Goal: Check status: Check status

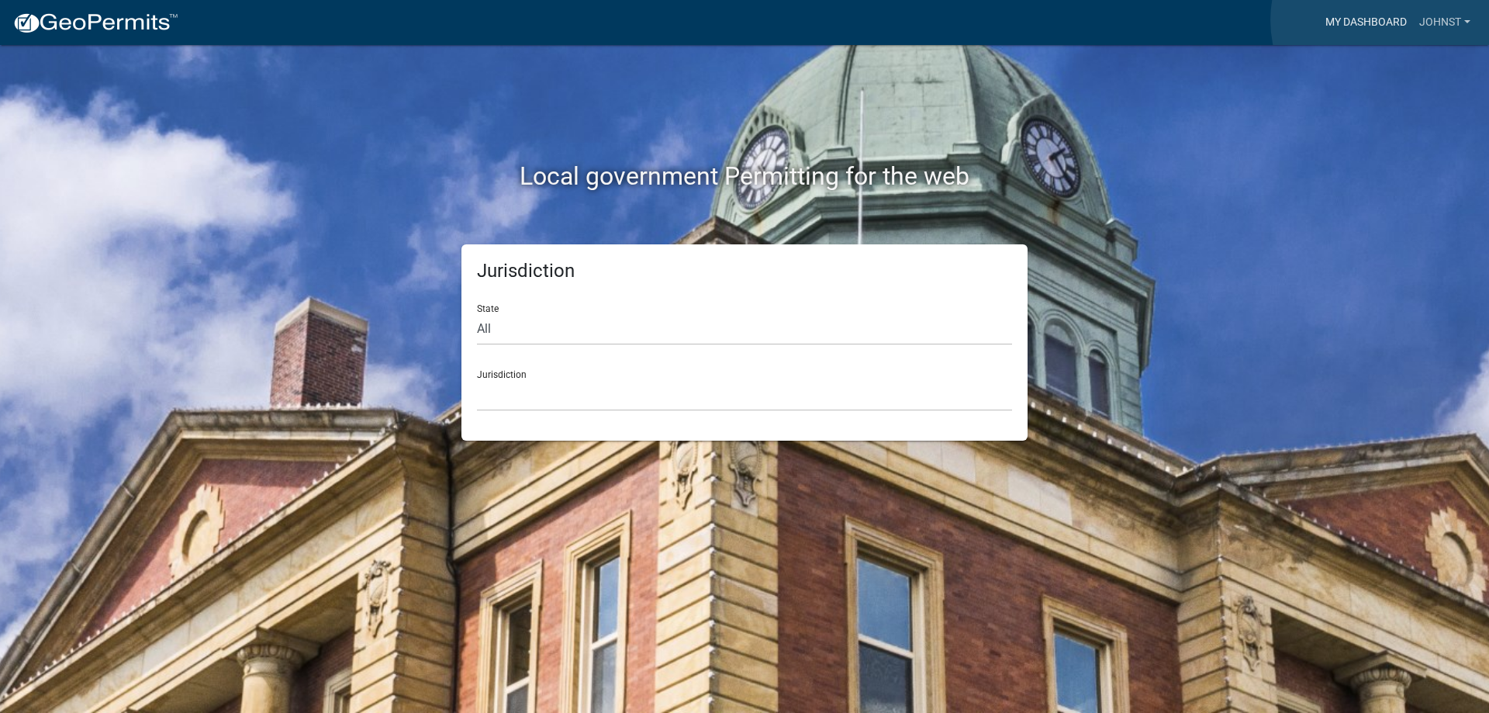
click at [1389, 20] on link "My Dashboard" at bounding box center [1367, 22] width 94 height 29
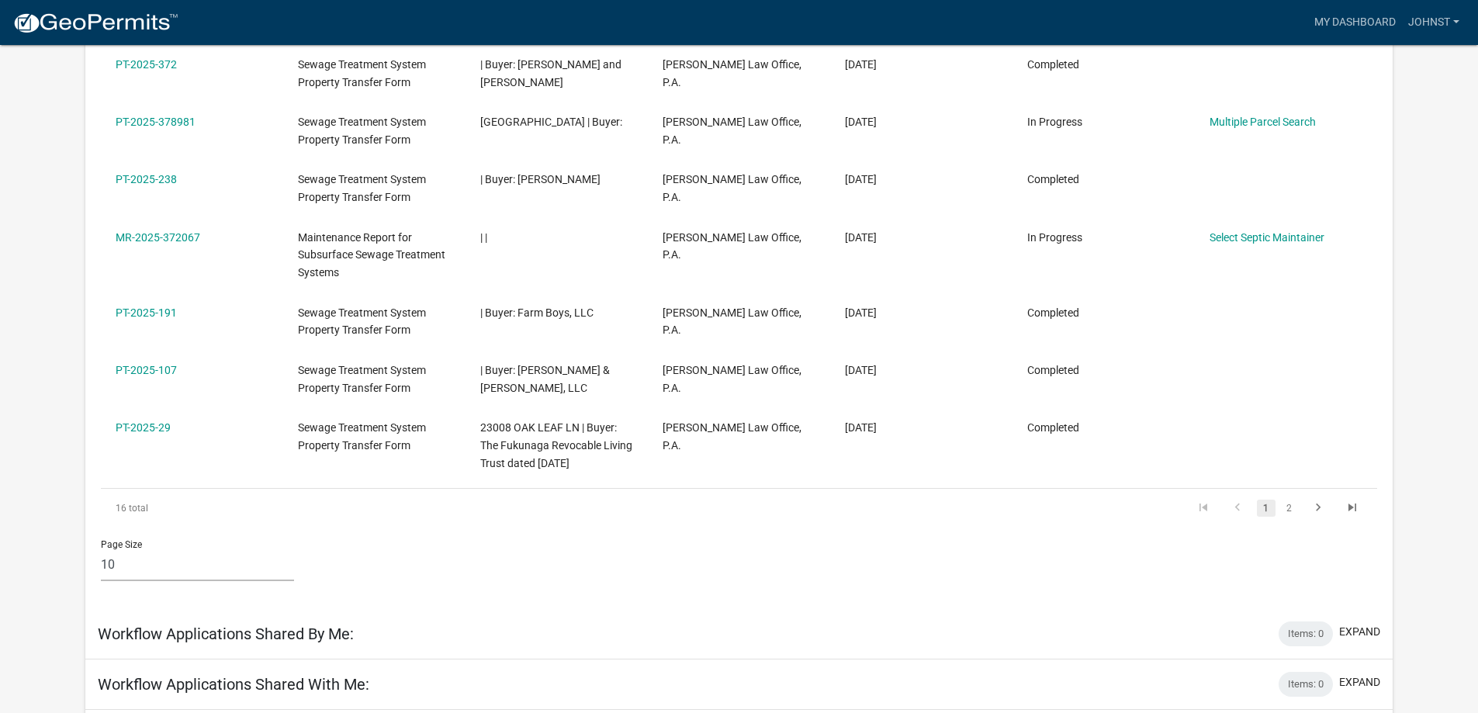
scroll to position [638, 0]
click at [1292, 515] on link "2" at bounding box center [1289, 506] width 19 height 17
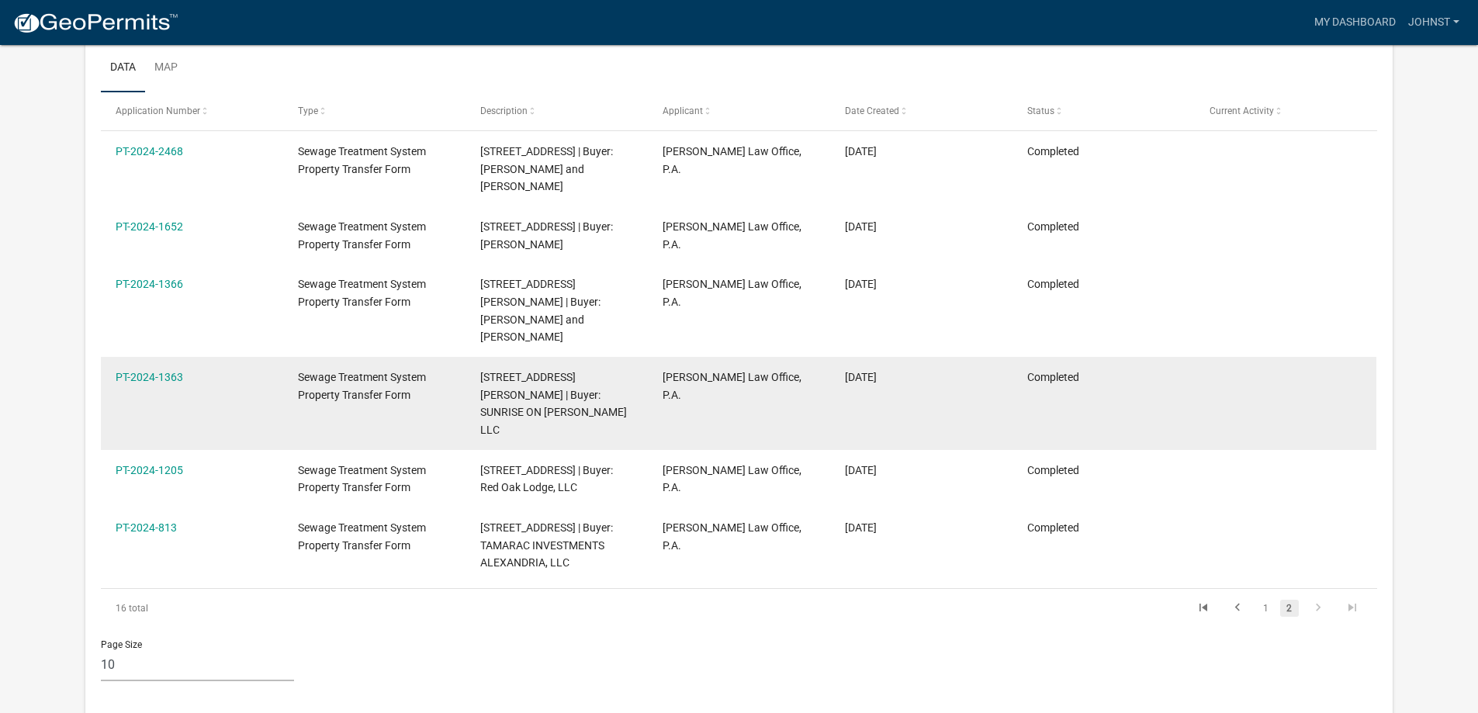
scroll to position [227, 0]
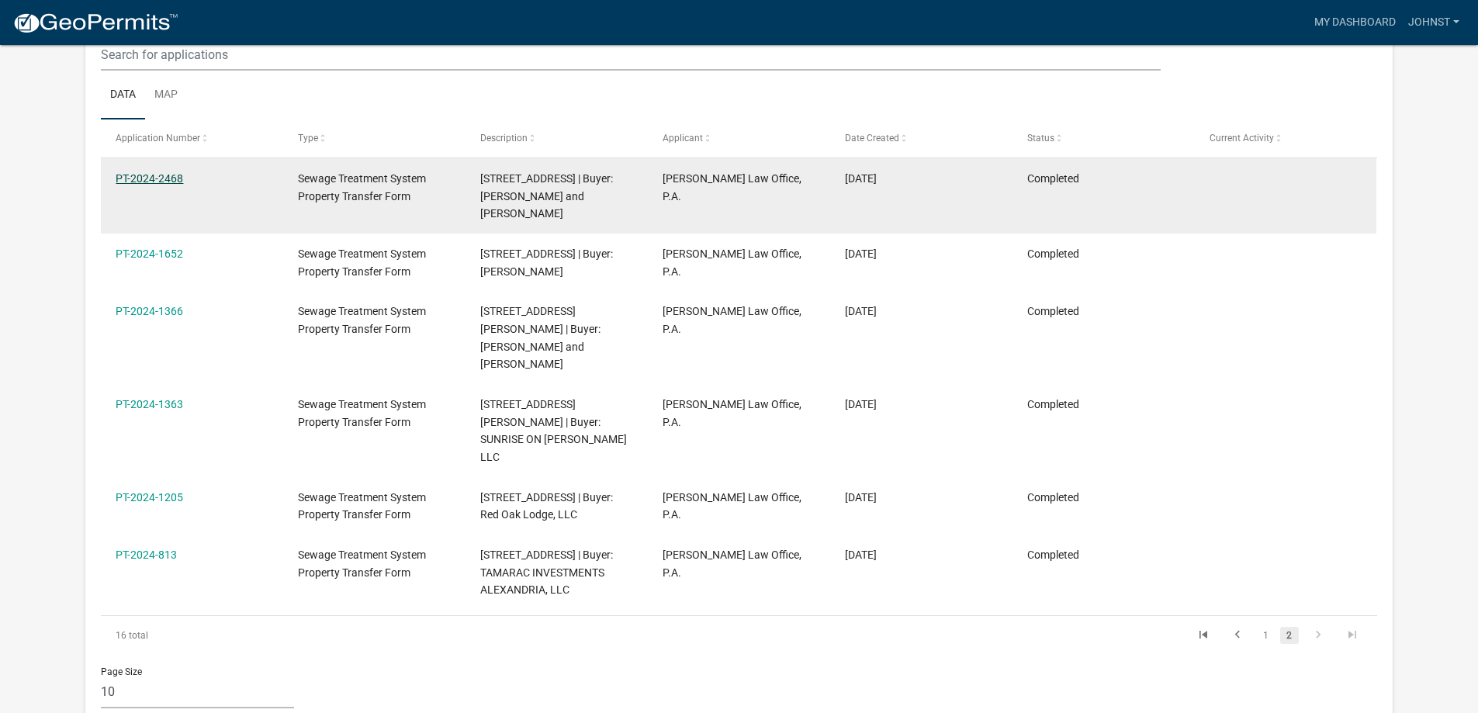
click at [126, 172] on link "PT-2024-2468" at bounding box center [149, 178] width 67 height 12
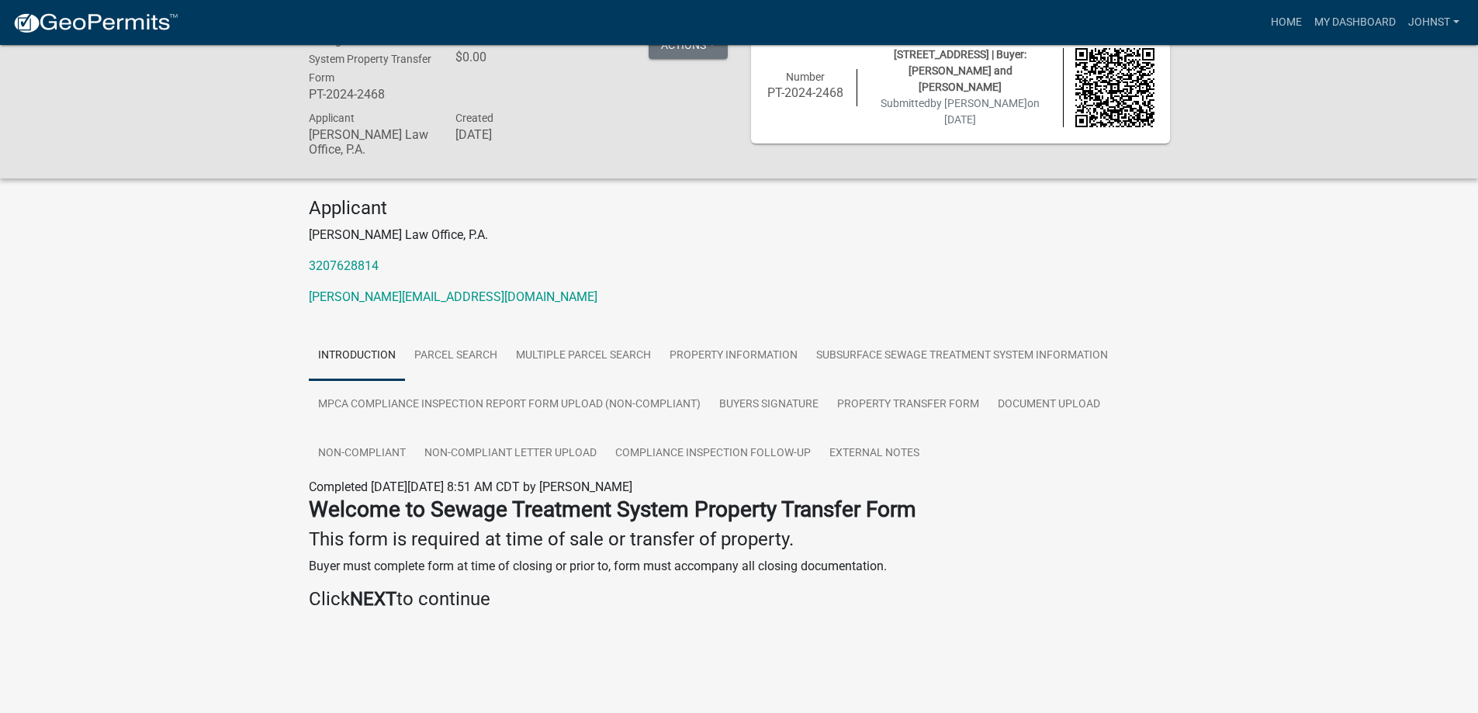
scroll to position [45, 0]
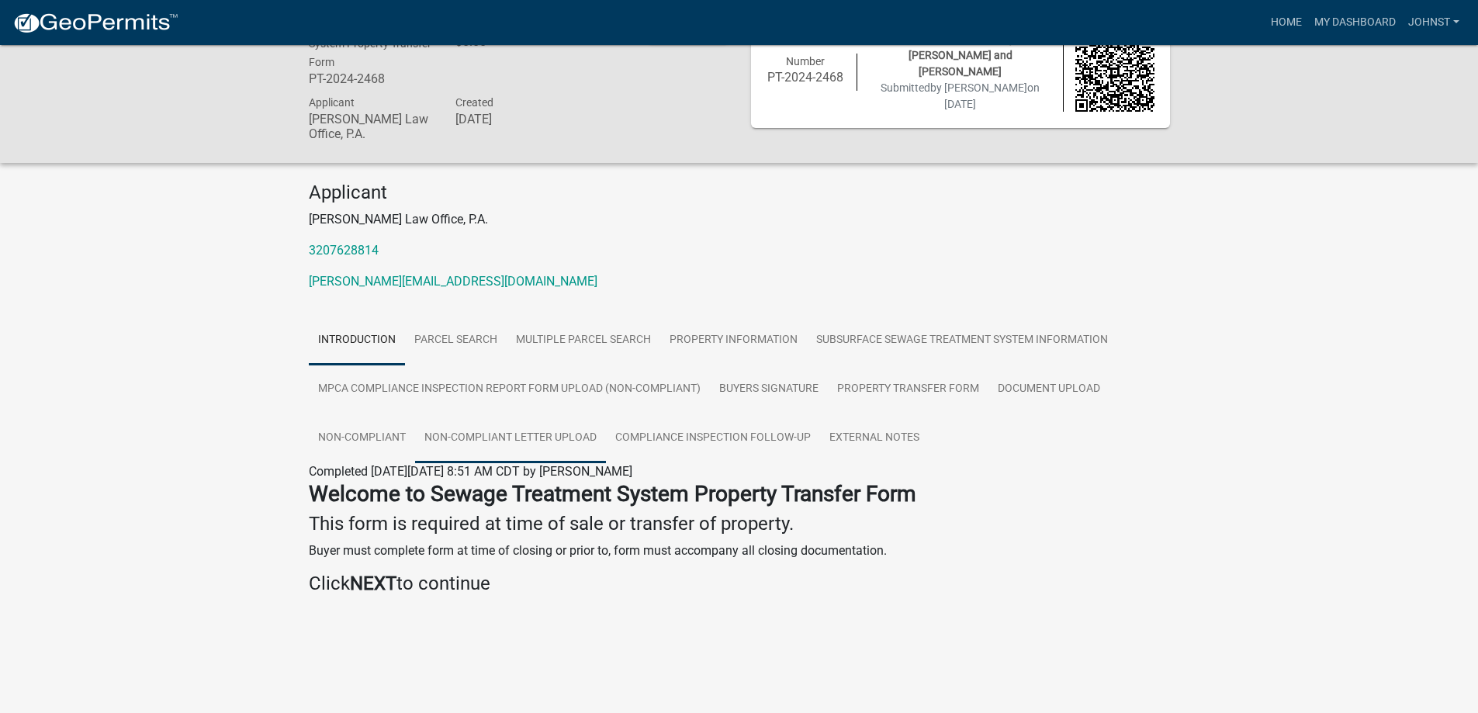
click at [487, 444] on link "Non-Compliant Letter Upload" at bounding box center [510, 438] width 191 height 50
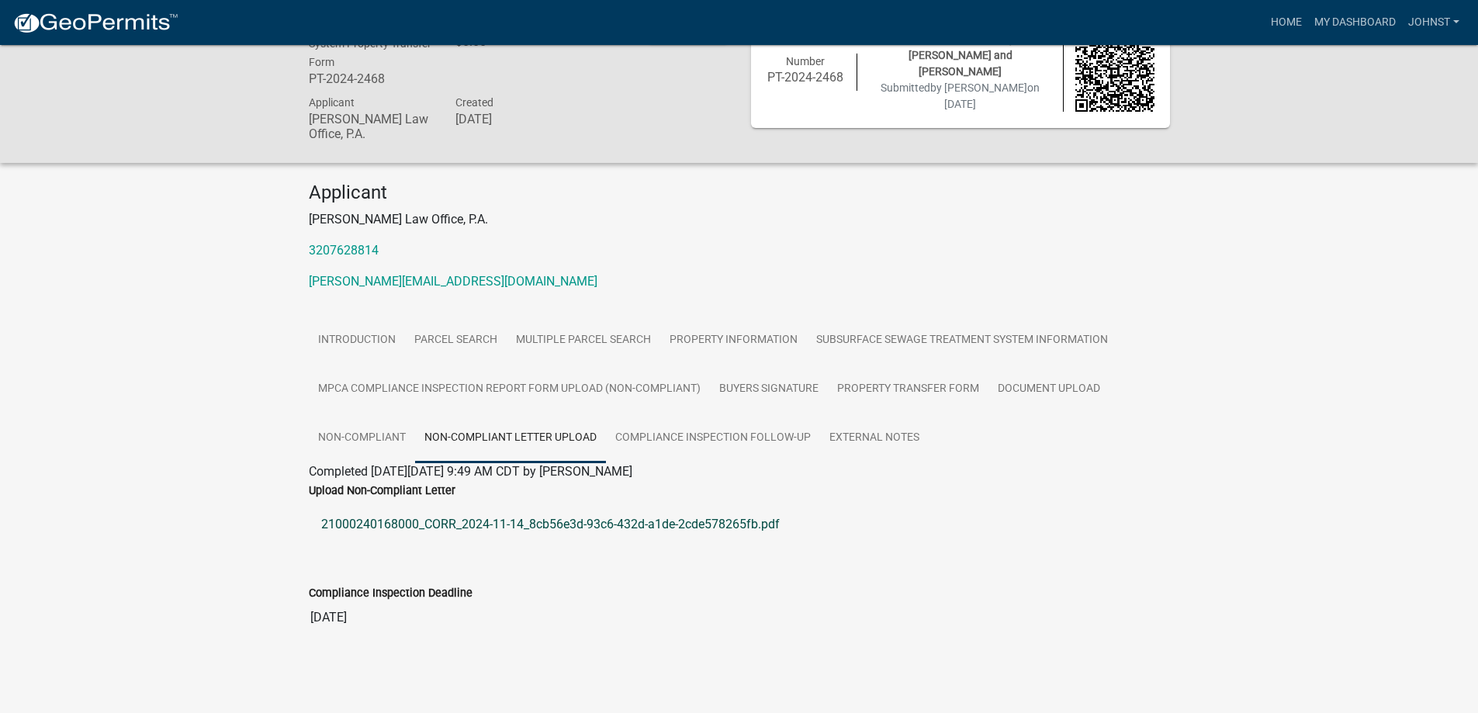
click at [484, 519] on link "21000240168000_CORR_2024-11-14_8cb56e3d-93c6-432d-a1de-2cde578265fb.pdf" at bounding box center [739, 524] width 861 height 37
click at [351, 430] on link "Non-Compliant" at bounding box center [362, 438] width 106 height 50
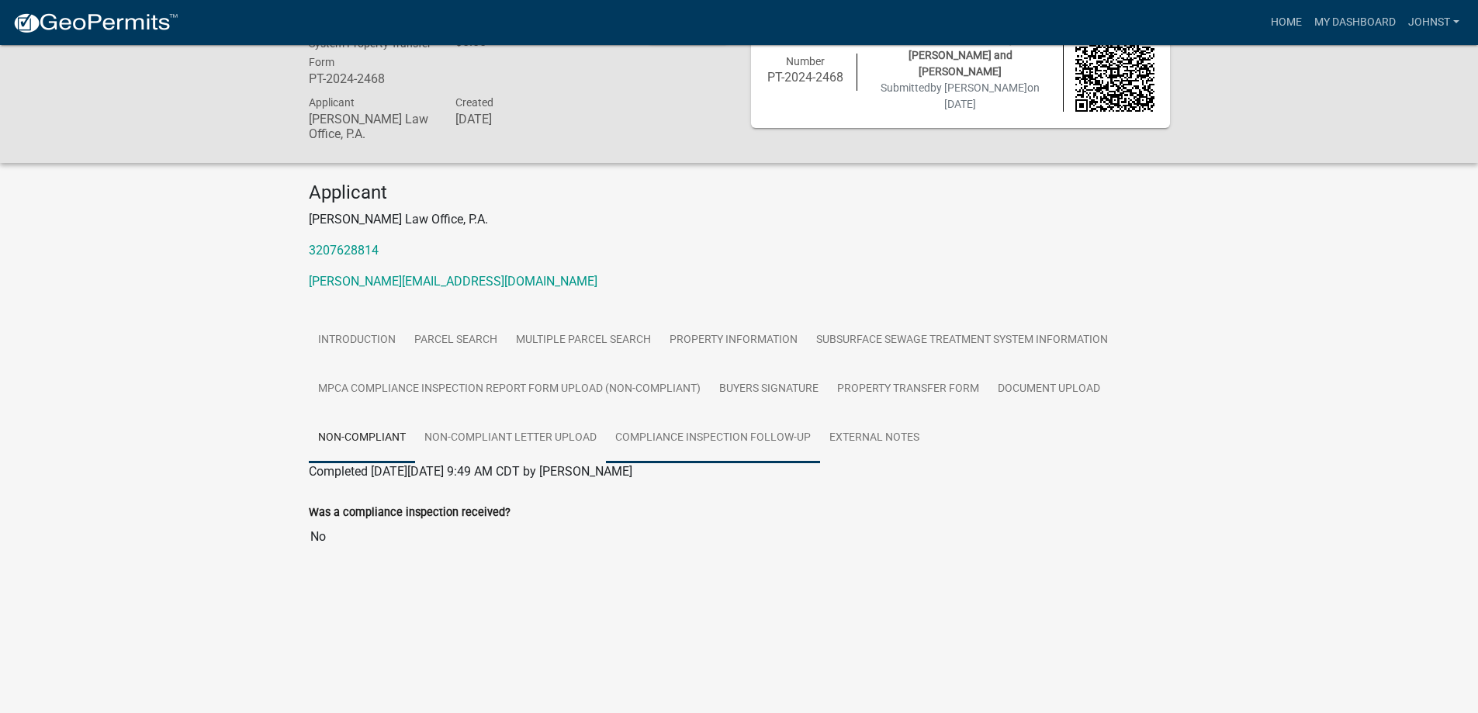
click at [706, 442] on link "Compliance Inspection Follow-up" at bounding box center [713, 438] width 214 height 50
click at [870, 438] on link "External Notes" at bounding box center [874, 438] width 109 height 50
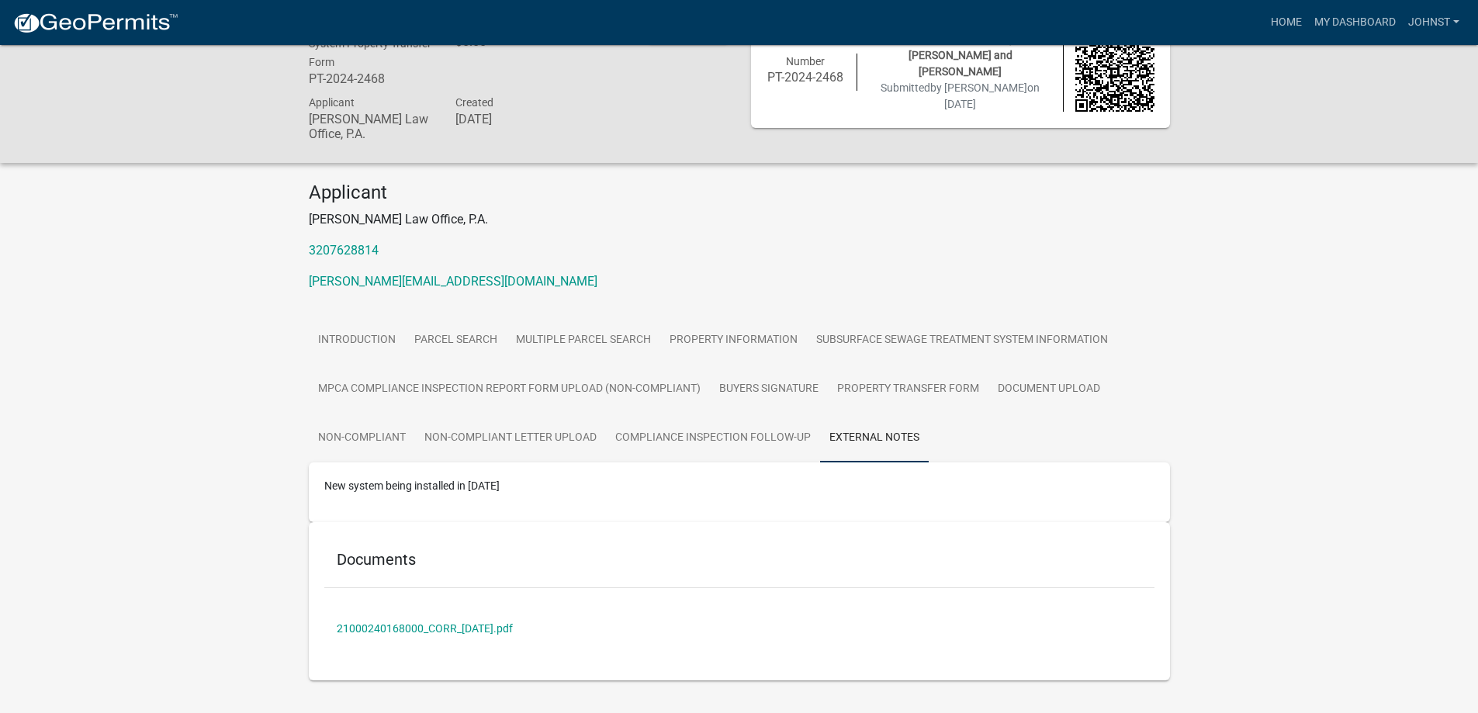
scroll to position [78, 0]
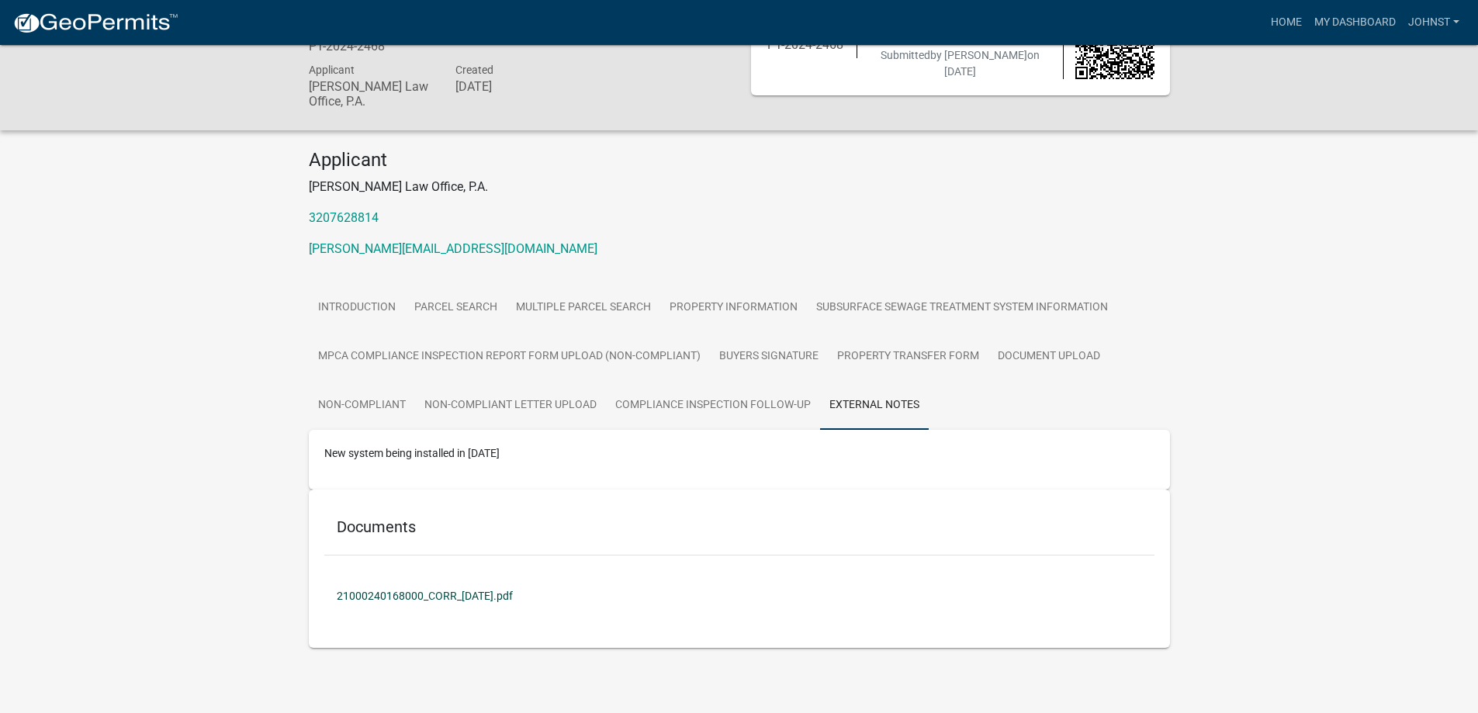
click at [411, 590] on link "21000240168000_CORR_[DATE].pdf" at bounding box center [739, 596] width 830 height 36
click at [363, 403] on link "Non-Compliant" at bounding box center [362, 406] width 106 height 50
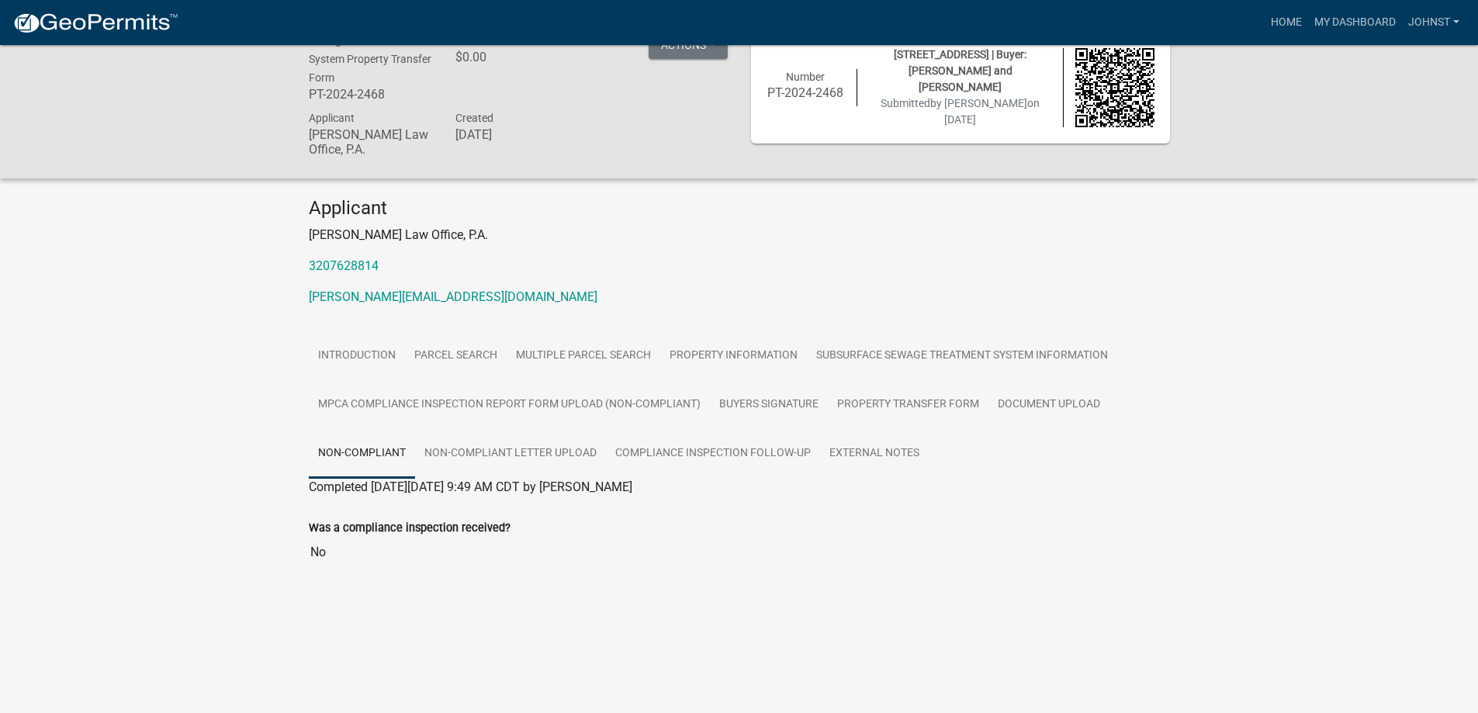
scroll to position [45, 0]
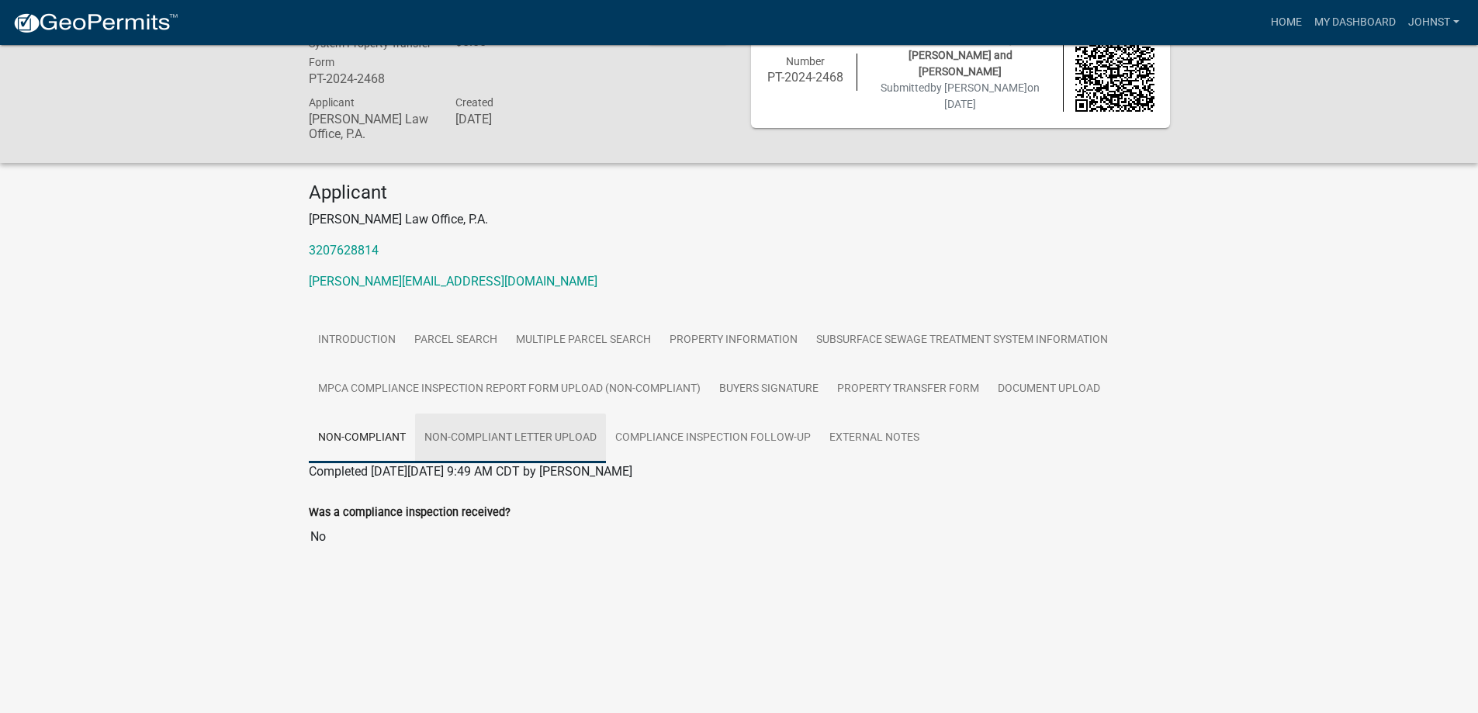
click at [483, 448] on link "Non-Compliant Letter Upload" at bounding box center [510, 438] width 191 height 50
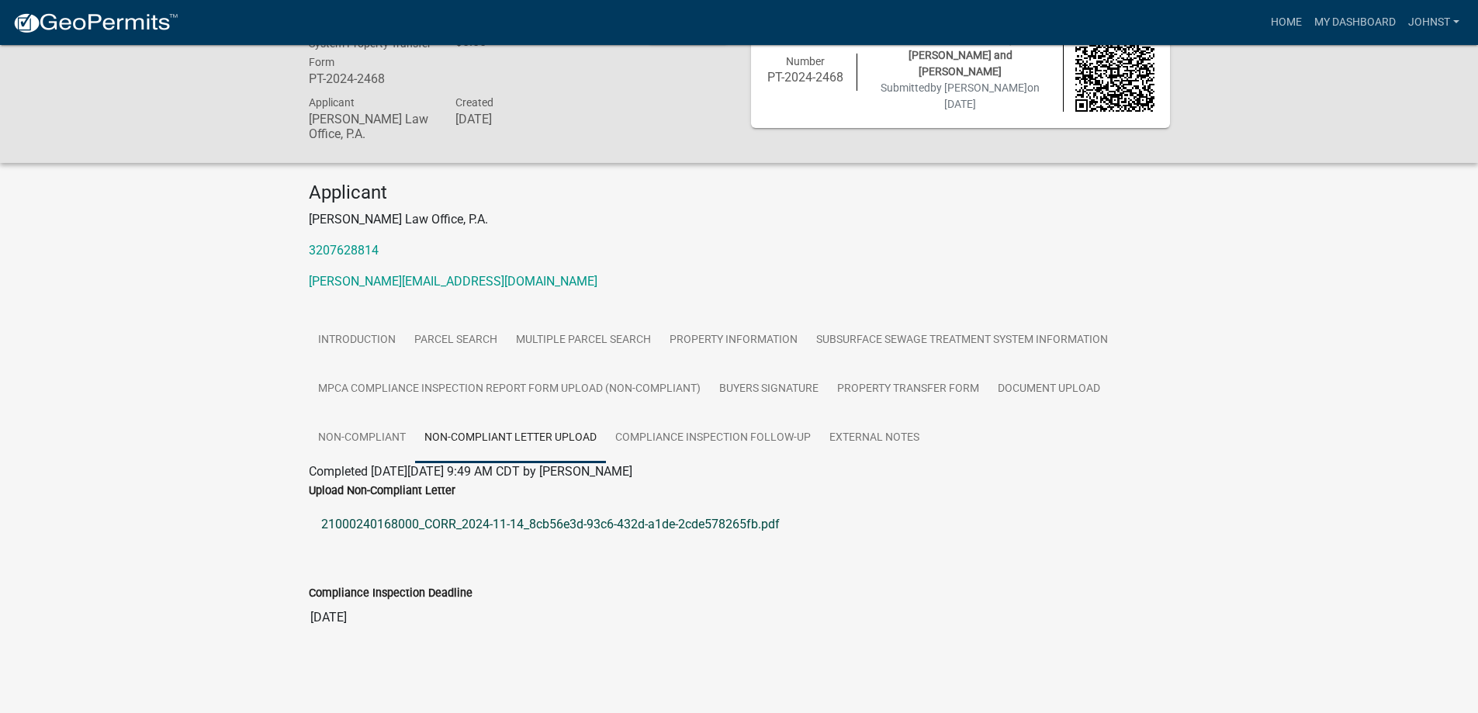
click at [462, 518] on link "21000240168000_CORR_2024-11-14_8cb56e3d-93c6-432d-a1de-2cde578265fb.pdf" at bounding box center [739, 524] width 861 height 37
click at [697, 438] on link "Compliance Inspection Follow-up" at bounding box center [713, 438] width 214 height 50
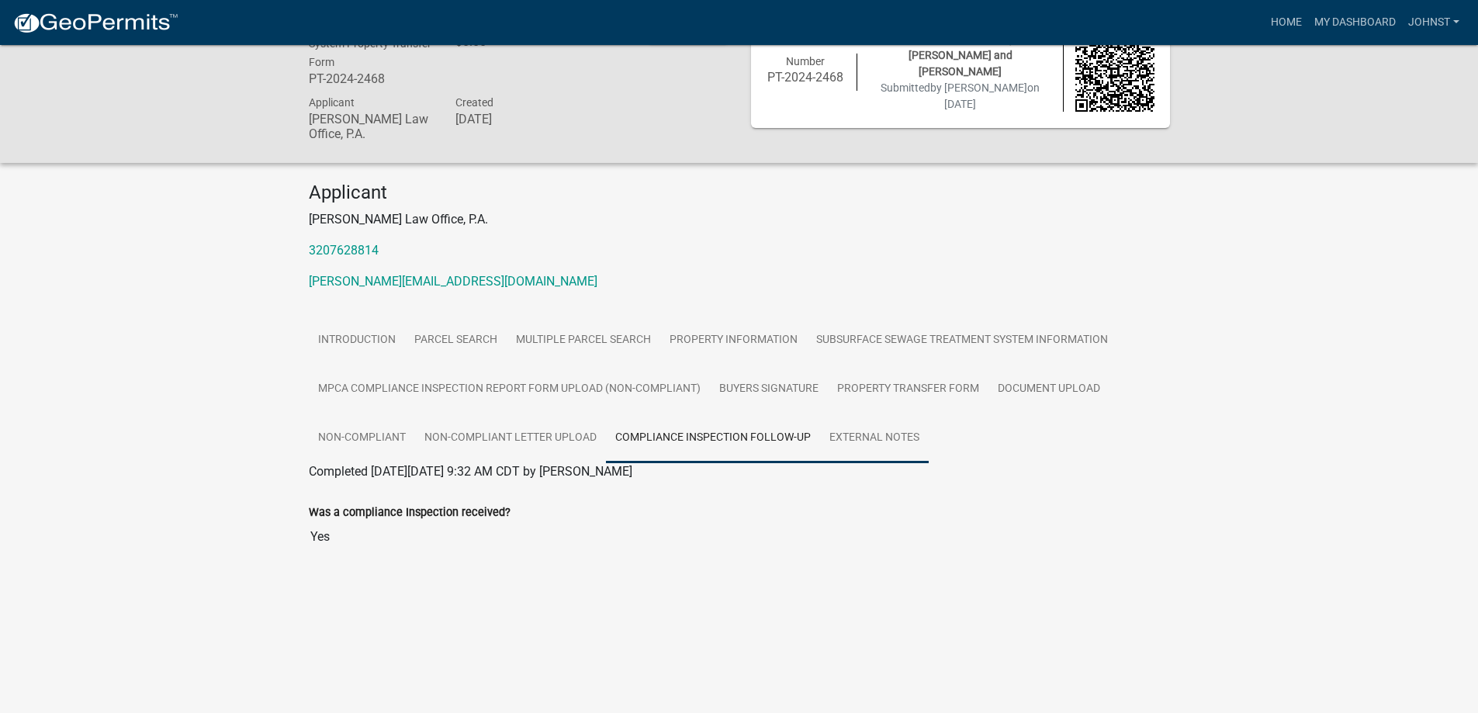
click at [876, 434] on link "External Notes" at bounding box center [874, 438] width 109 height 50
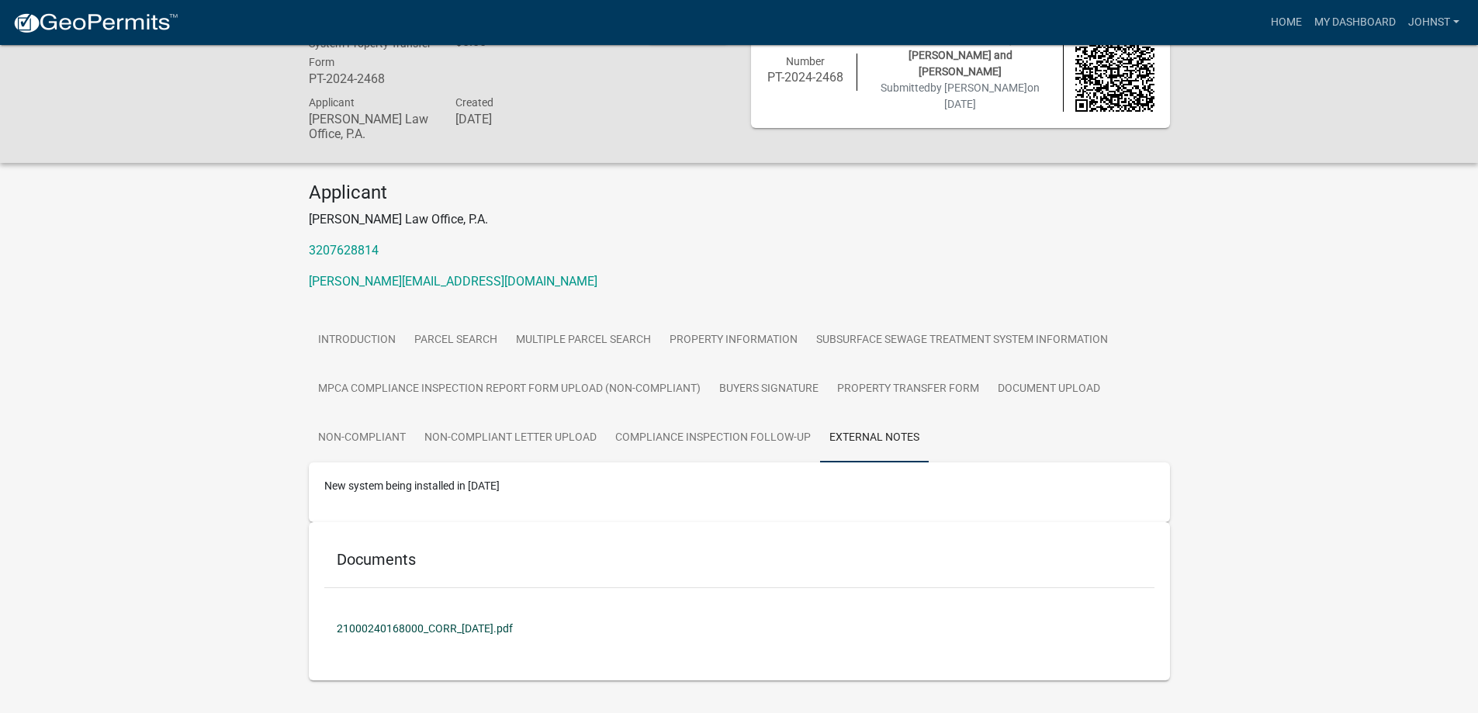
click at [420, 628] on link "21000240168000_CORR_[DATE].pdf" at bounding box center [739, 629] width 830 height 36
click at [357, 438] on link "Non-Compliant" at bounding box center [362, 438] width 106 height 50
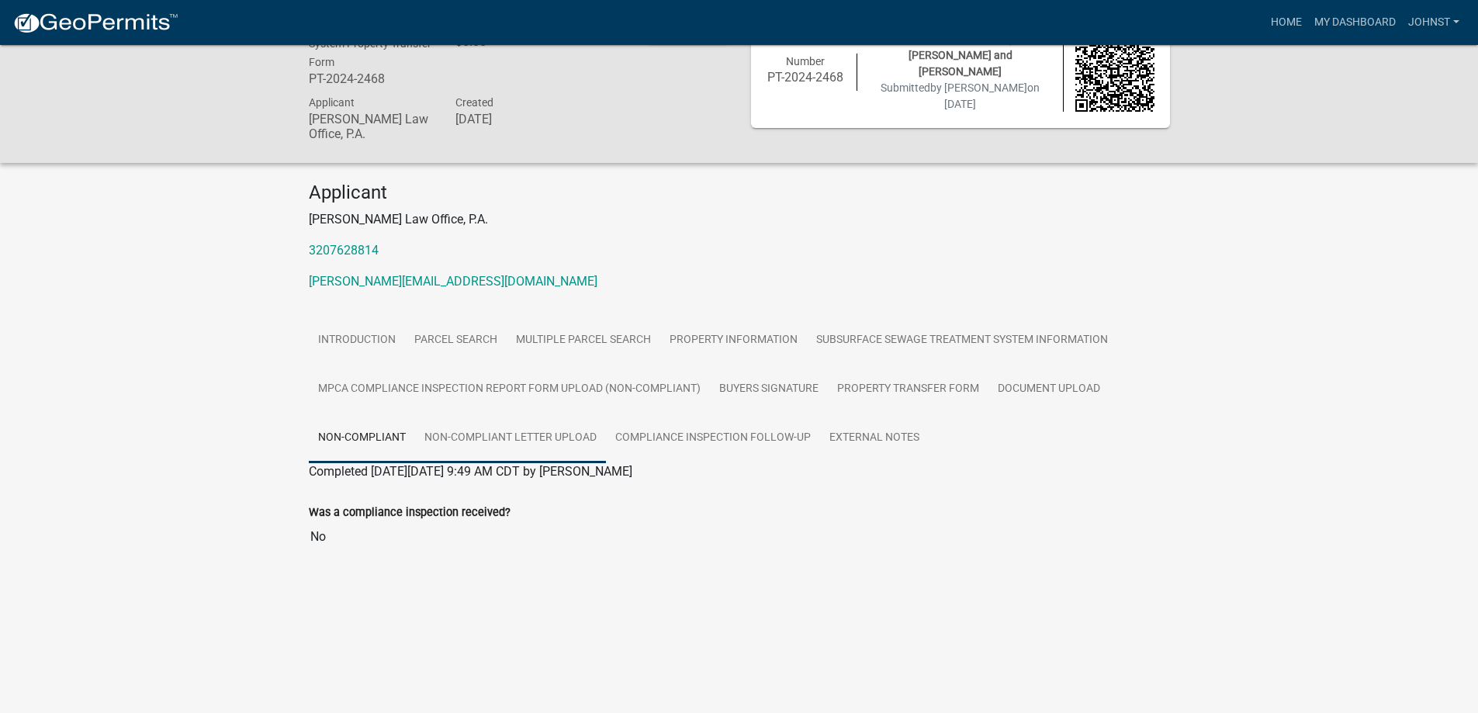
click at [502, 434] on link "Non-Compliant Letter Upload" at bounding box center [510, 438] width 191 height 50
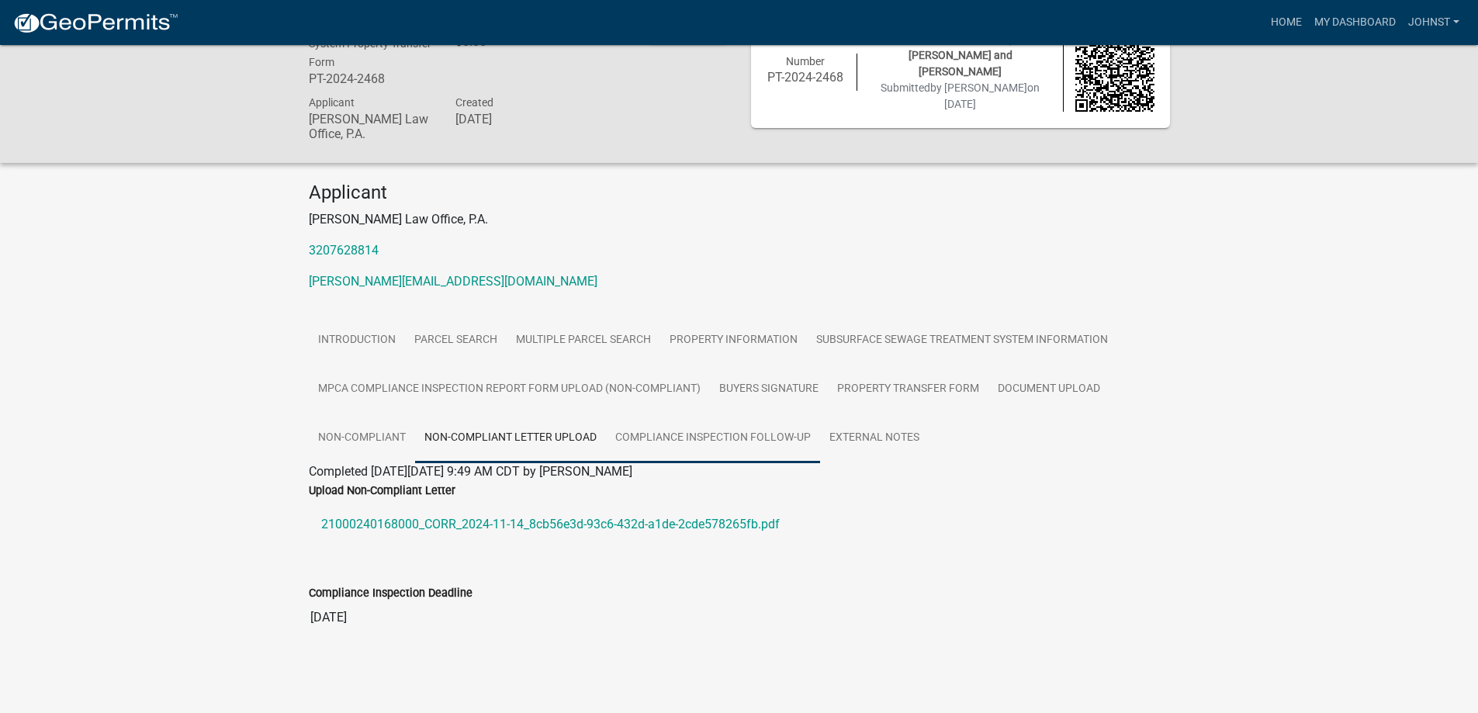
click at [720, 434] on link "Compliance Inspection Follow-up" at bounding box center [713, 438] width 214 height 50
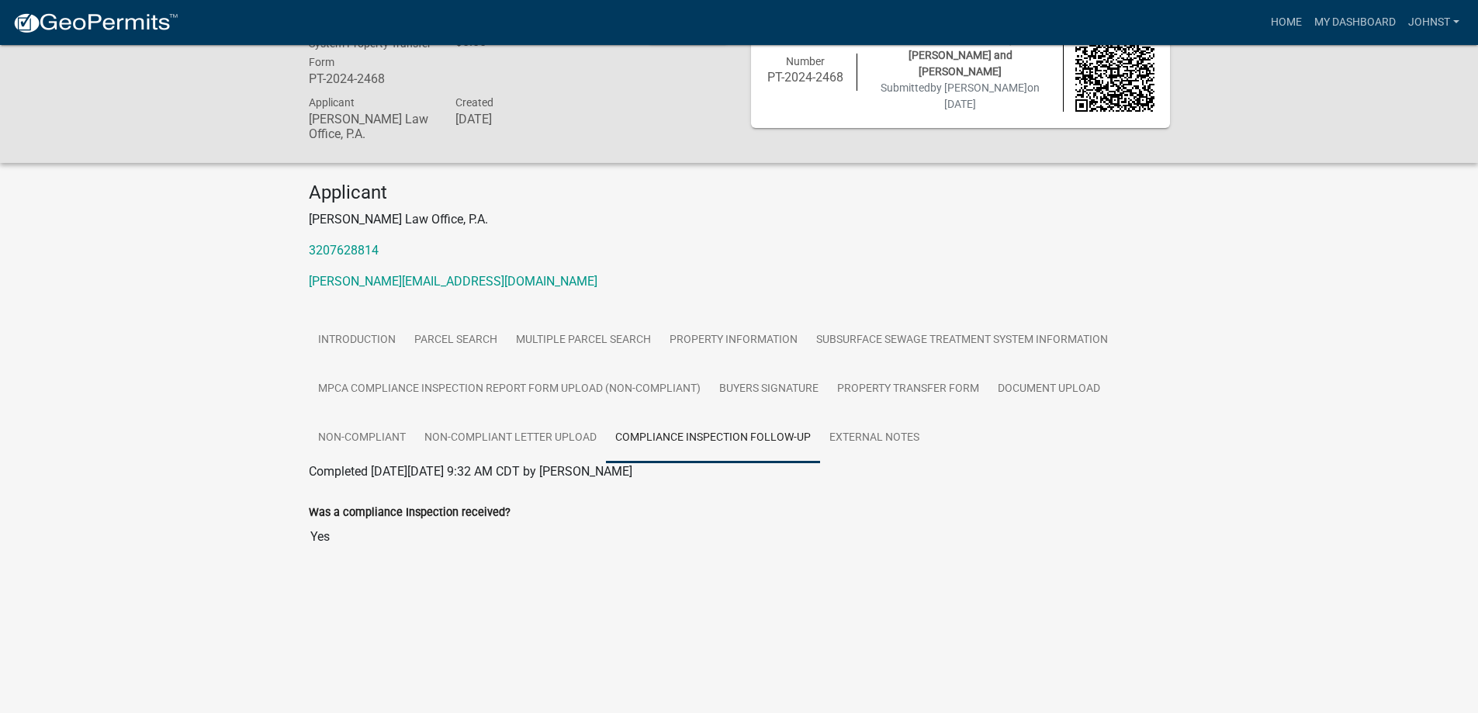
scroll to position [0, 0]
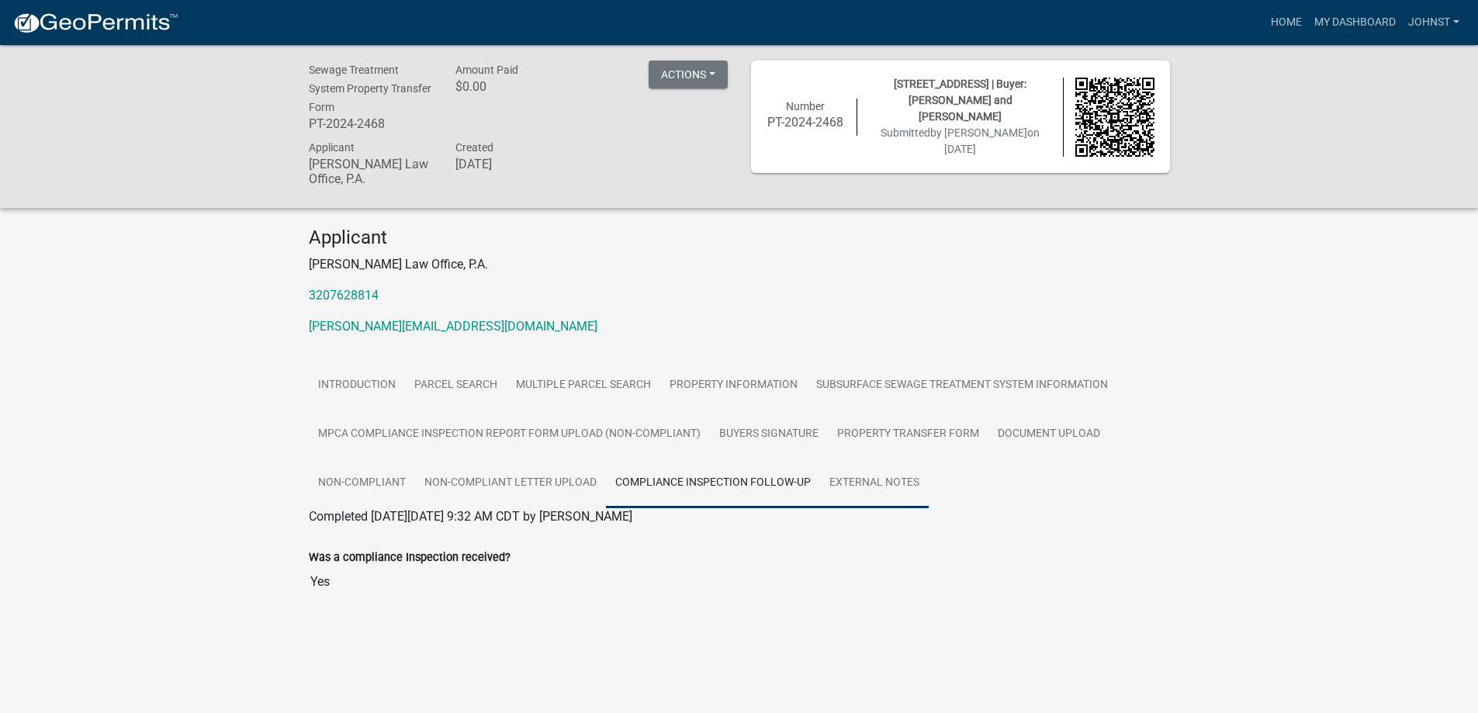
click at [880, 478] on link "External Notes" at bounding box center [874, 483] width 109 height 50
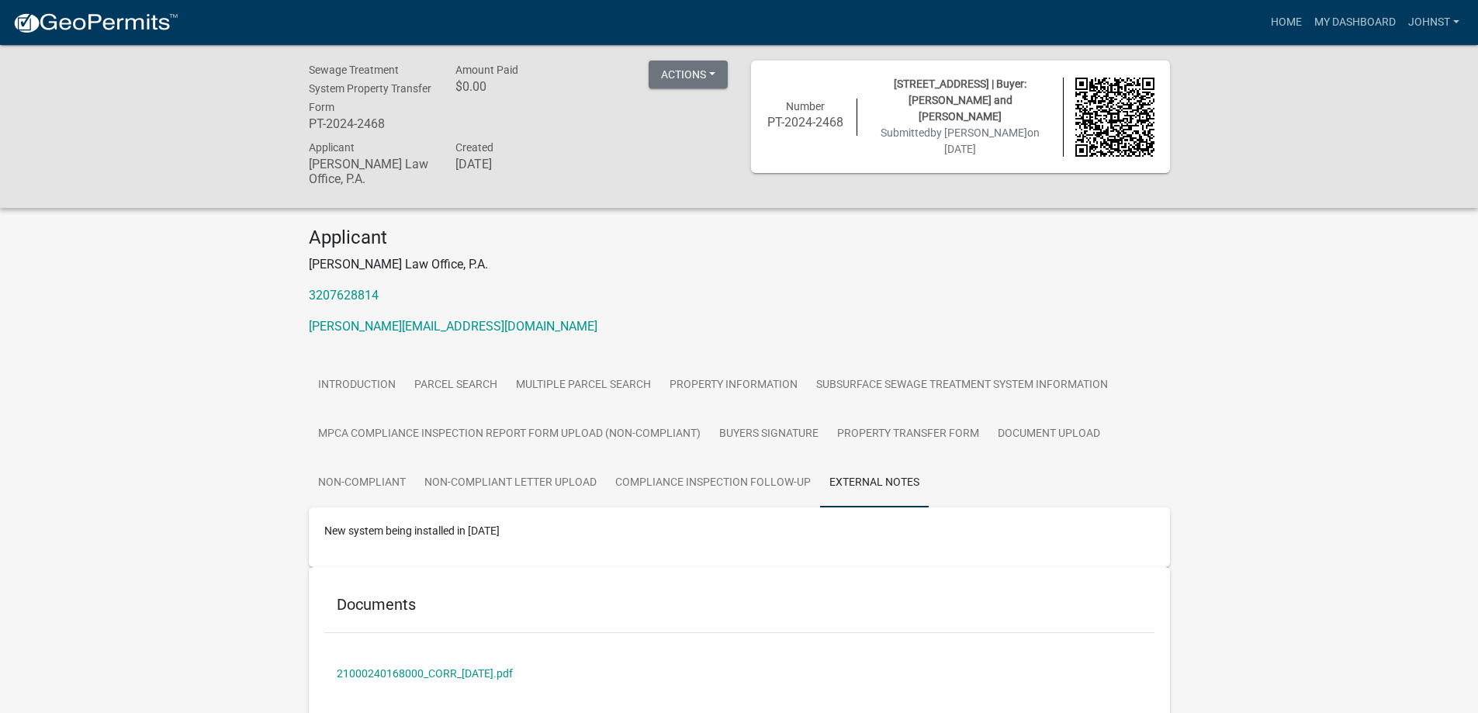
scroll to position [78, 0]
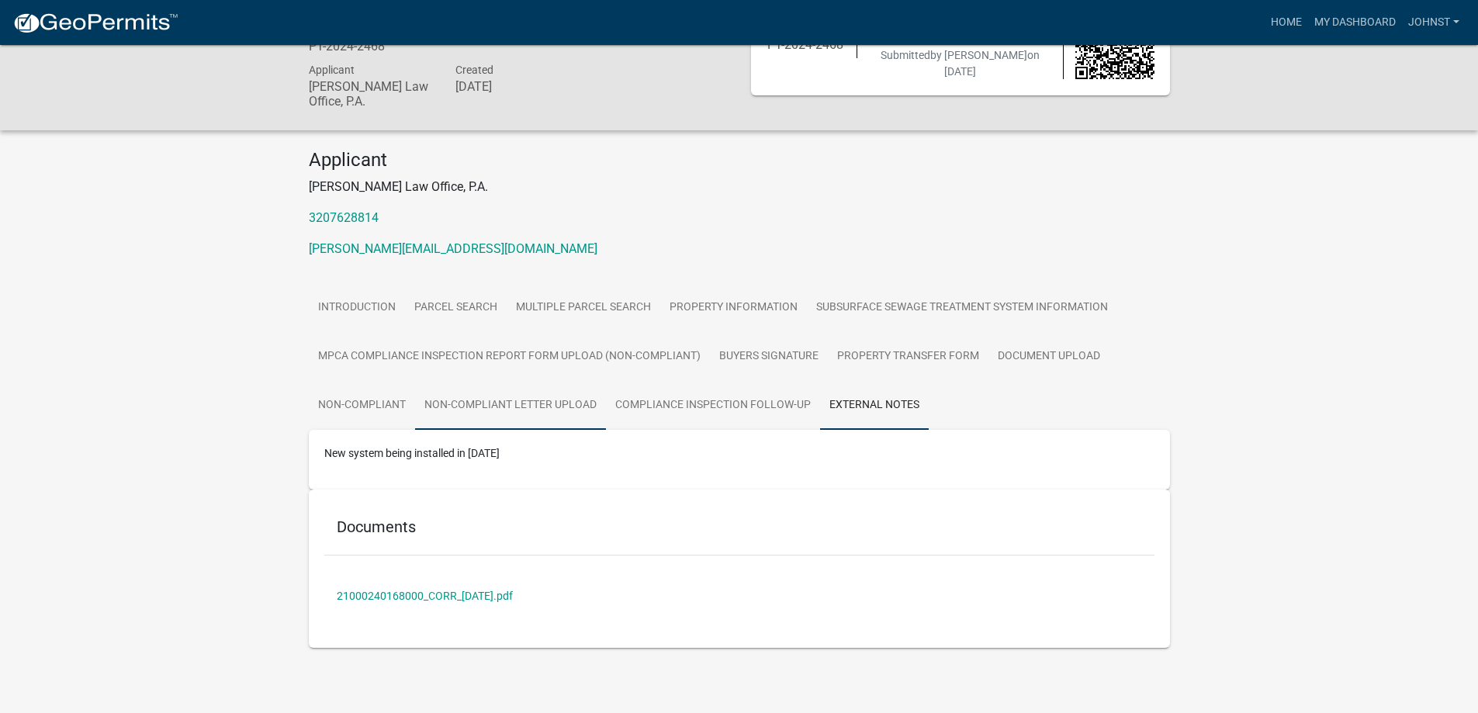
click at [522, 403] on link "Non-Compliant Letter Upload" at bounding box center [510, 406] width 191 height 50
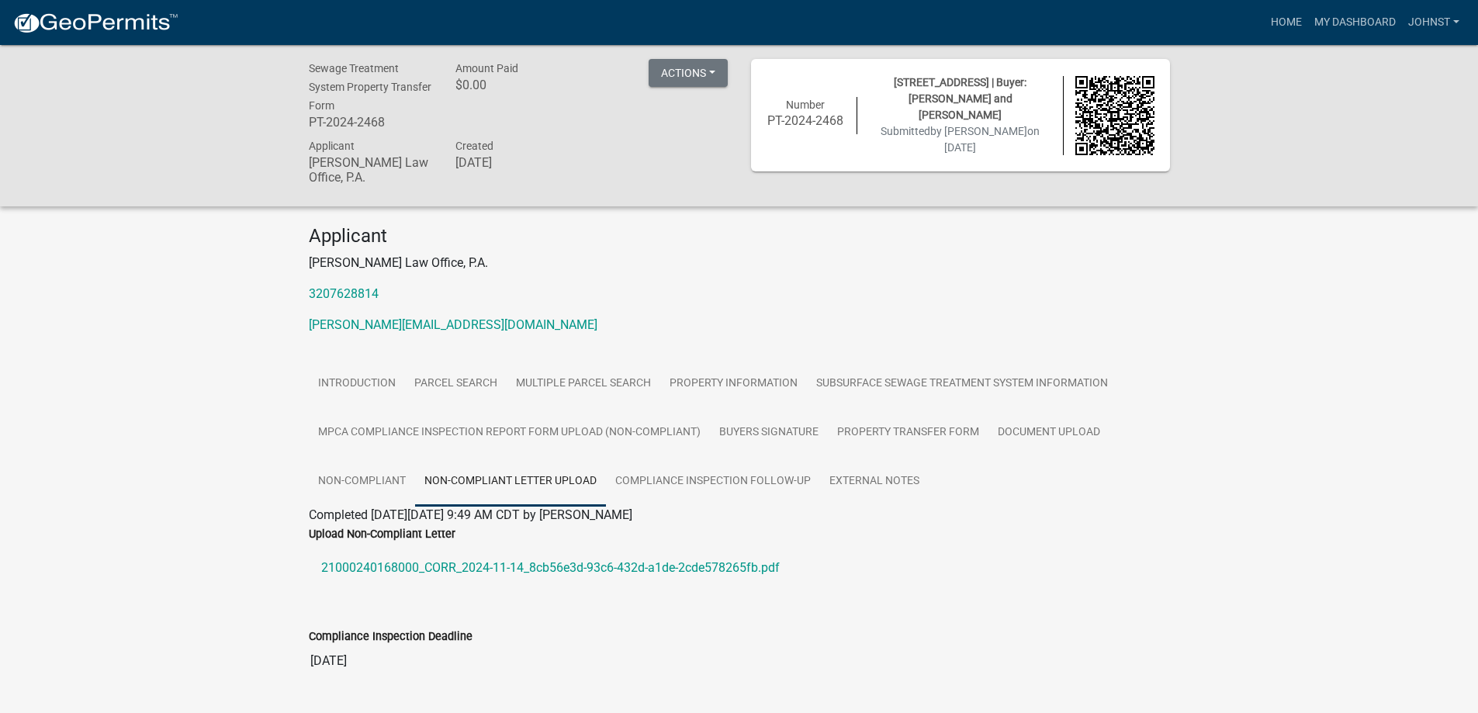
scroll to position [0, 0]
click at [372, 488] on link "Non-Compliant" at bounding box center [362, 483] width 106 height 50
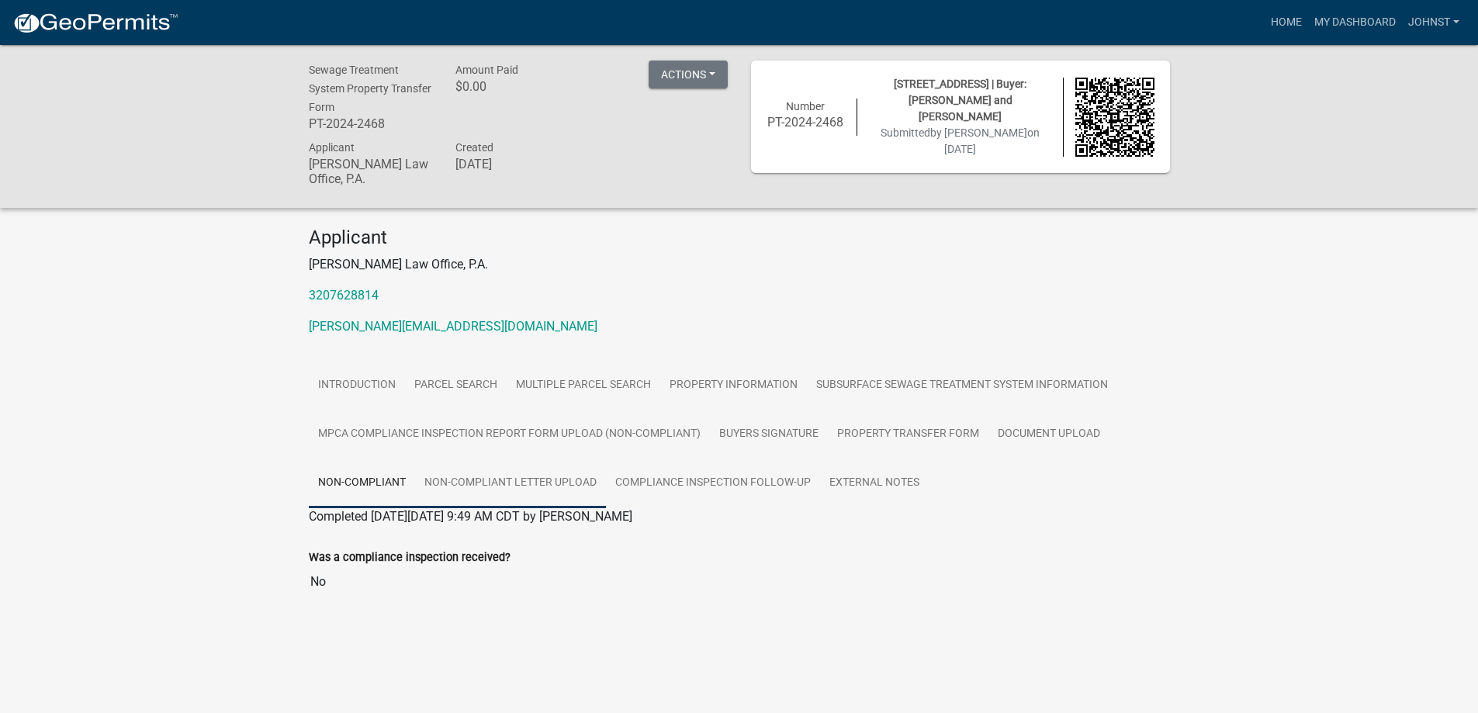
click at [474, 472] on link "Non-Compliant Letter Upload" at bounding box center [510, 483] width 191 height 50
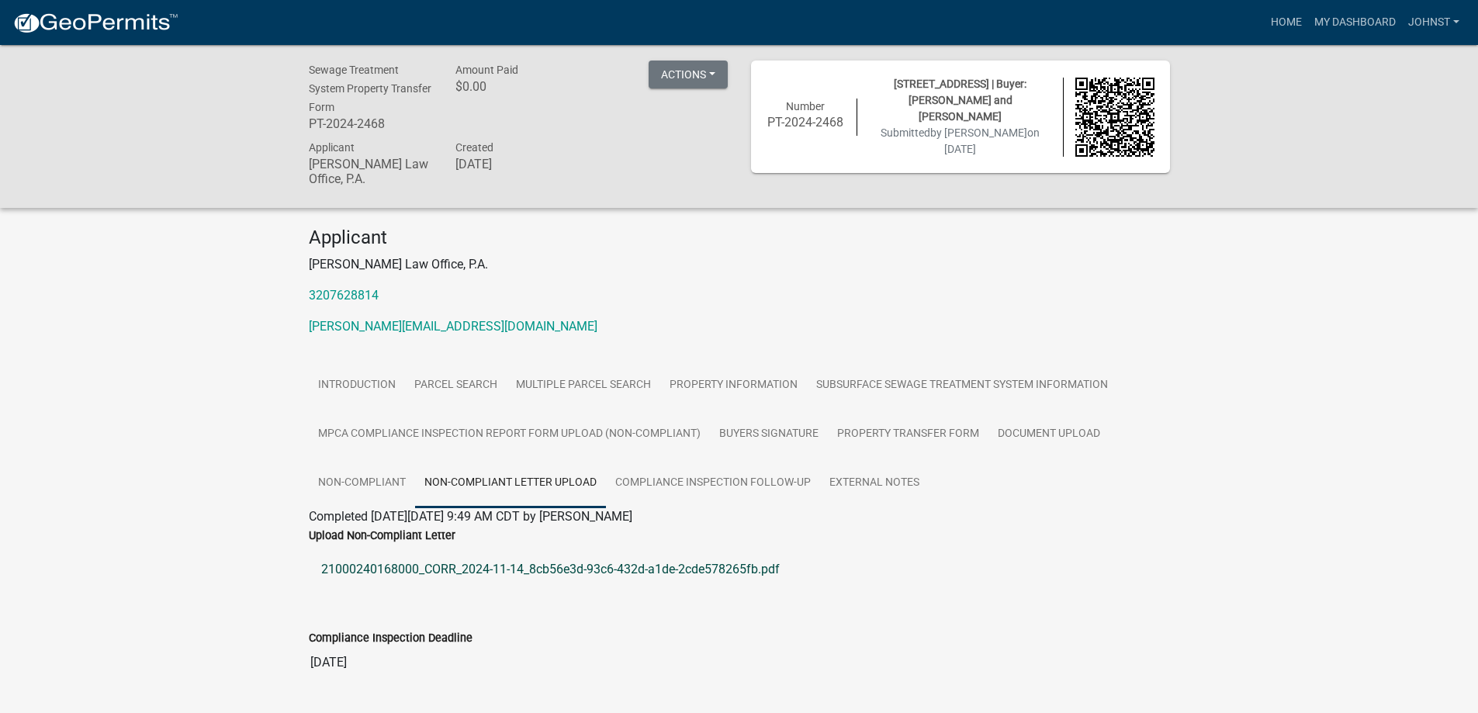
click at [489, 572] on link "21000240168000_CORR_2024-11-14_8cb56e3d-93c6-432d-a1de-2cde578265fb.pdf" at bounding box center [739, 569] width 861 height 37
click at [681, 481] on link "Compliance Inspection Follow-up" at bounding box center [713, 483] width 214 height 50
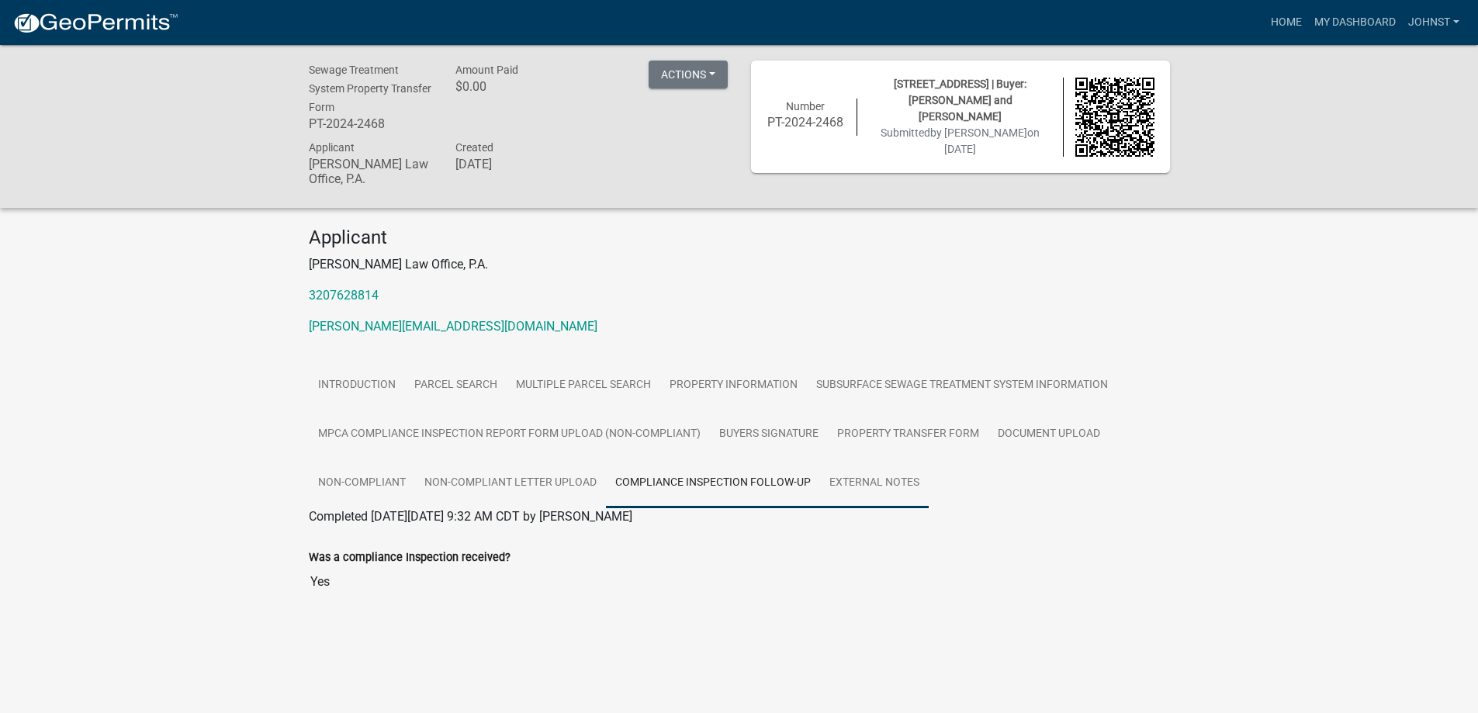
click at [855, 482] on link "External Notes" at bounding box center [874, 483] width 109 height 50
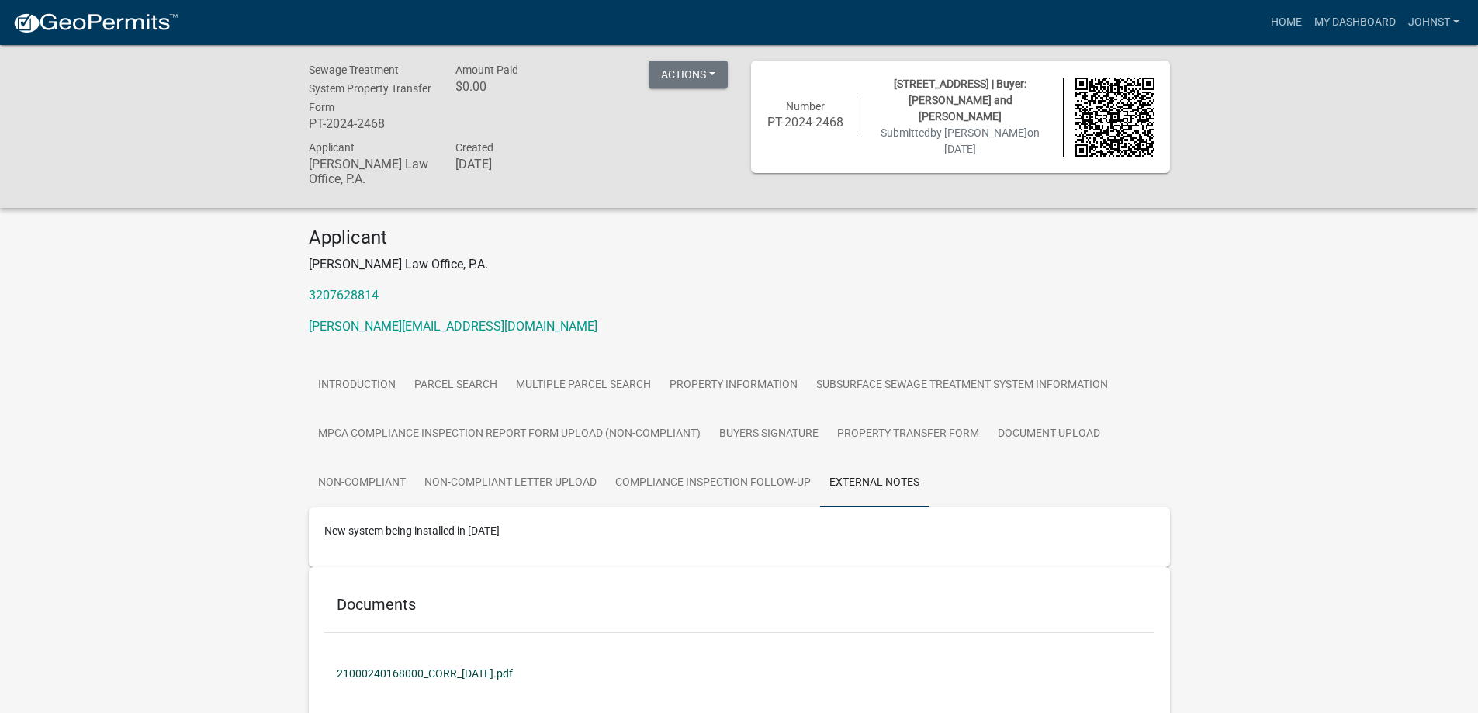
click at [406, 669] on link "21000240168000_CORR_[DATE].pdf" at bounding box center [739, 674] width 830 height 36
